Goal: Obtain resource: Obtain resource

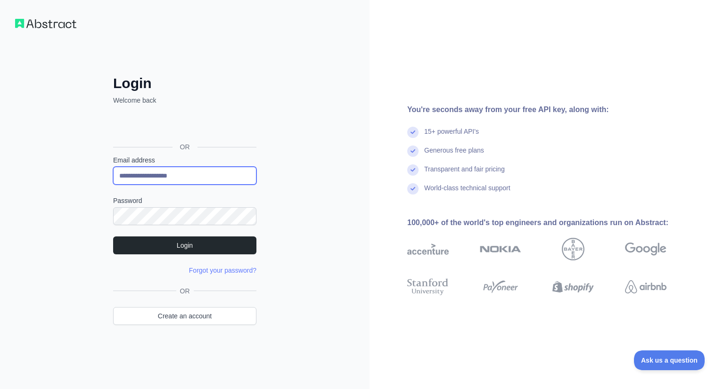
click at [149, 172] on input "**********" at bounding box center [184, 176] width 143 height 18
type input "**********"
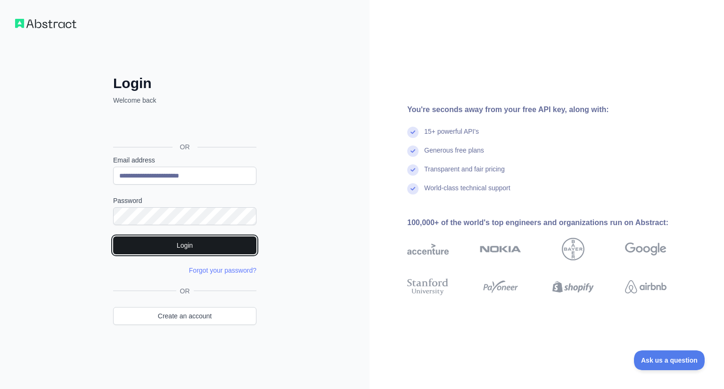
click at [215, 247] on button "Login" at bounding box center [184, 246] width 143 height 18
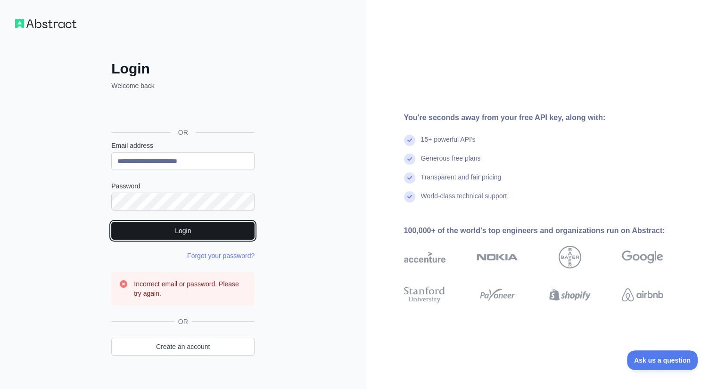
click at [153, 223] on button "Login" at bounding box center [182, 231] width 143 height 18
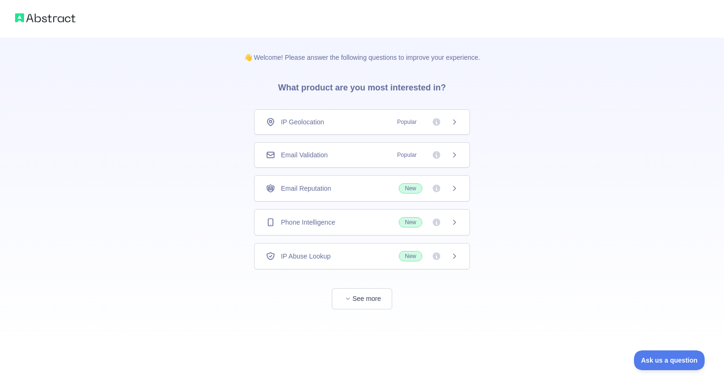
click at [373, 153] on div "Email Validation Popular" at bounding box center [362, 154] width 192 height 9
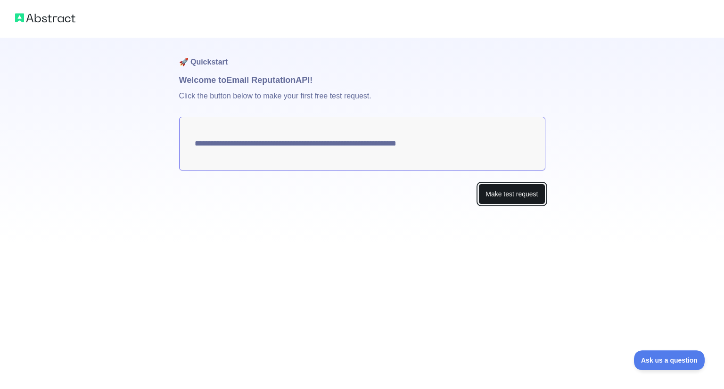
click at [522, 199] on button "Make test request" at bounding box center [512, 194] width 66 height 21
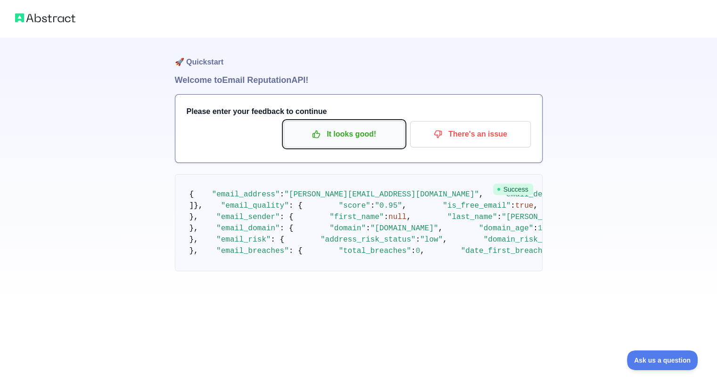
click at [366, 132] on p "It looks good!" at bounding box center [344, 134] width 107 height 16
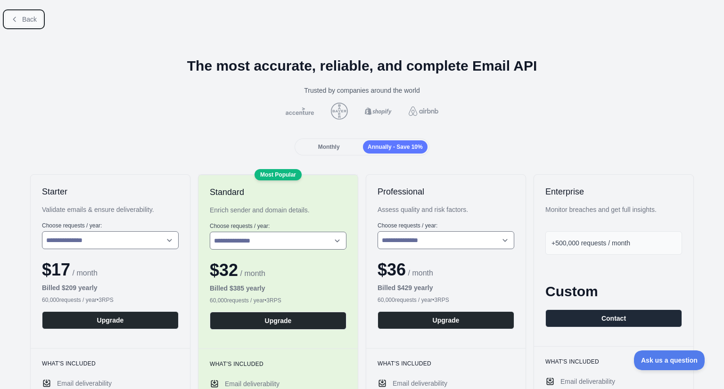
click at [26, 18] on span "Back" at bounding box center [29, 20] width 15 height 8
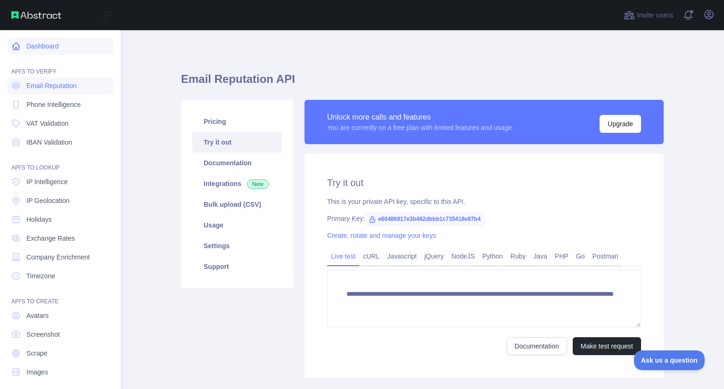
click at [62, 48] on link "Dashboard" at bounding box center [61, 46] width 106 height 17
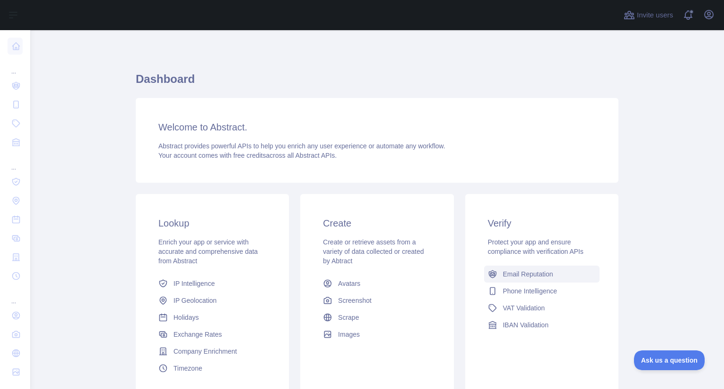
click at [524, 276] on span "Email Reputation" at bounding box center [528, 274] width 50 height 9
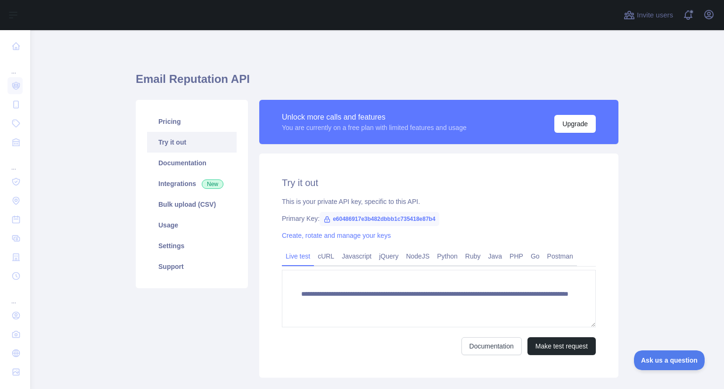
click at [413, 221] on span "e60486917e3b482dbbb1c735418e87b4" at bounding box center [380, 219] width 120 height 14
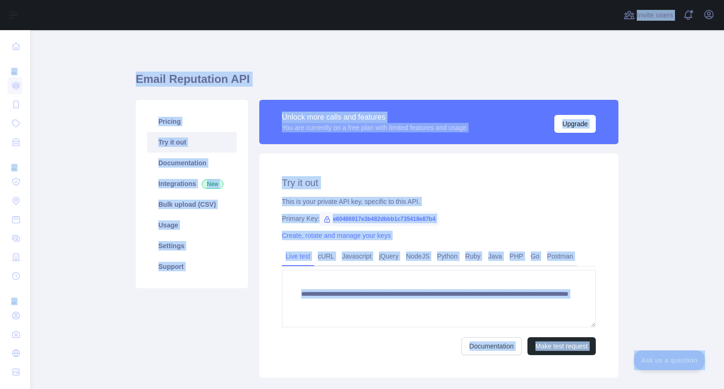
click at [413, 221] on span "e60486917e3b482dbbb1c735418e87b4" at bounding box center [380, 219] width 120 height 14
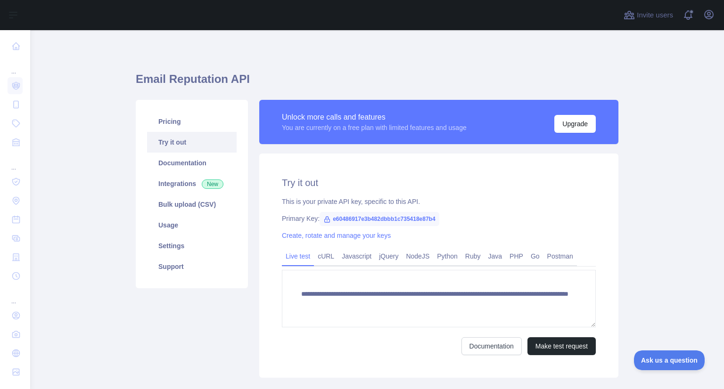
click at [323, 221] on icon at bounding box center [327, 220] width 8 height 8
drag, startPoint x: 328, startPoint y: 219, endPoint x: 430, endPoint y: 215, distance: 101.9
click at [430, 215] on span "e60486917e3b482dbbb1c735418e87b4" at bounding box center [380, 219] width 120 height 14
copy span "e60486917e3b482dbbb1c735418e87b4"
click at [709, 17] on icon "button" at bounding box center [708, 14] width 11 height 11
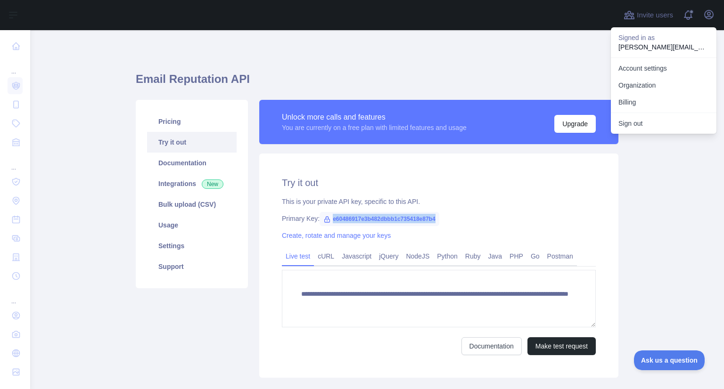
click at [422, 209] on div "**********" at bounding box center [438, 266] width 359 height 224
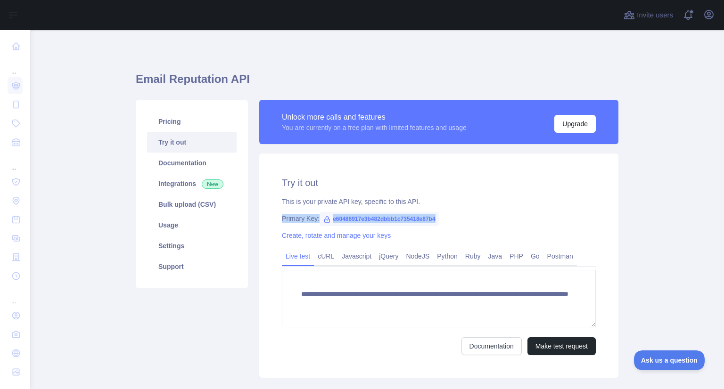
drag, startPoint x: 443, startPoint y: 217, endPoint x: 272, endPoint y: 216, distance: 171.1
click at [272, 216] on div "**********" at bounding box center [438, 266] width 359 height 224
copy div "Primary Key: e60486917e3b482dbbb1c735418e87b4"
click at [454, 191] on div "**********" at bounding box center [438, 266] width 359 height 224
drag, startPoint x: 431, startPoint y: 219, endPoint x: 327, endPoint y: 217, distance: 104.2
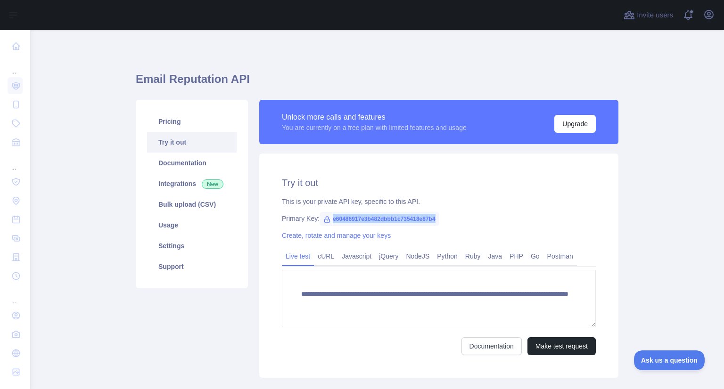
click at [327, 217] on span "e60486917e3b482dbbb1c735418e87b4" at bounding box center [380, 219] width 120 height 14
copy span "e60486917e3b482dbbb1c735418e87b4"
click at [709, 12] on icon "button" at bounding box center [708, 14] width 11 height 11
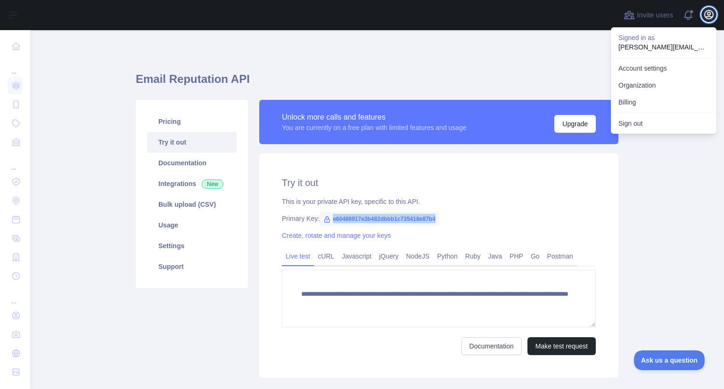
click at [709, 12] on icon "button" at bounding box center [708, 14] width 11 height 11
